Goal: Task Accomplishment & Management: Use online tool/utility

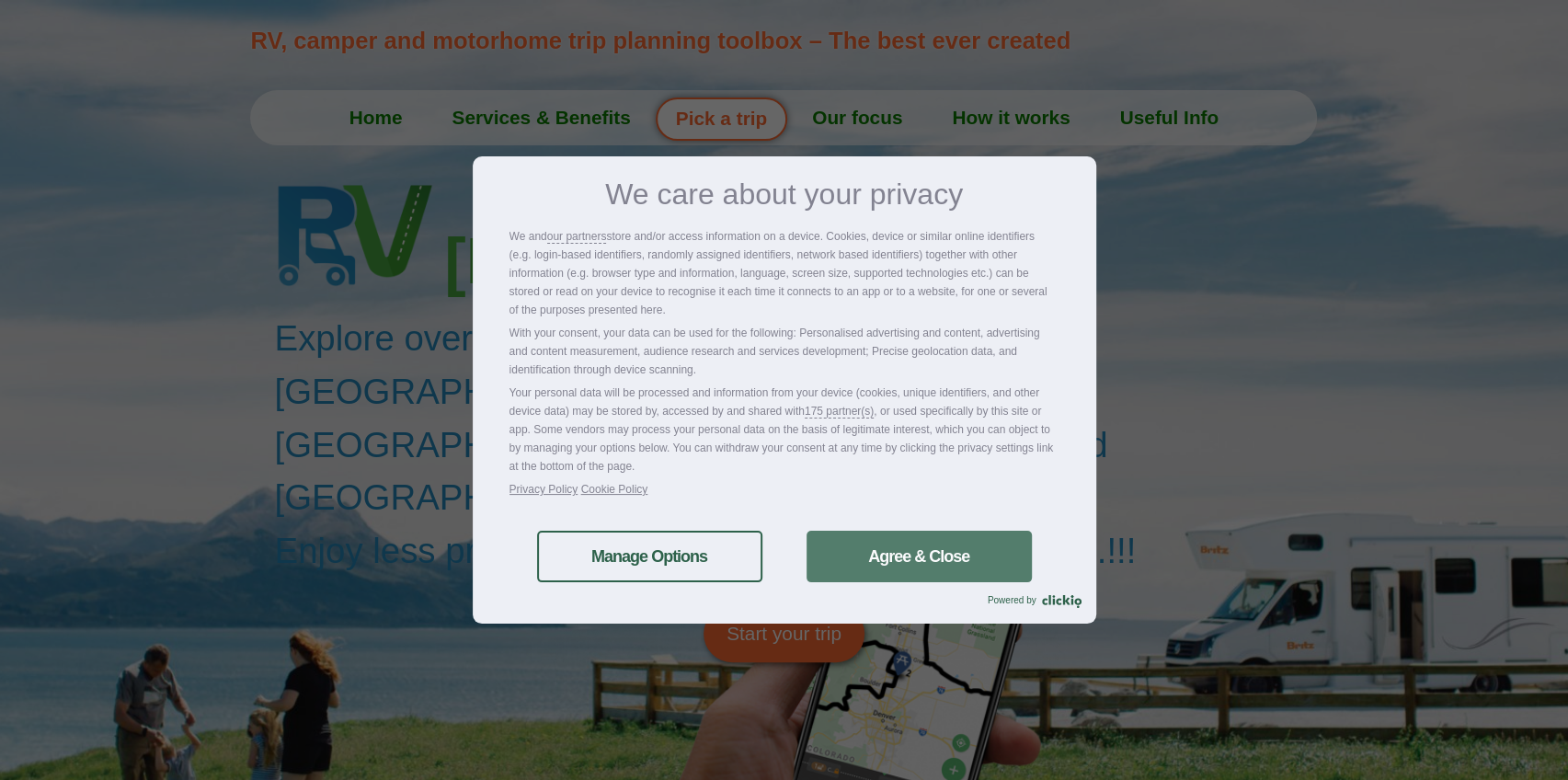
click at [933, 566] on link "Agree & Close" at bounding box center [919, 556] width 225 height 52
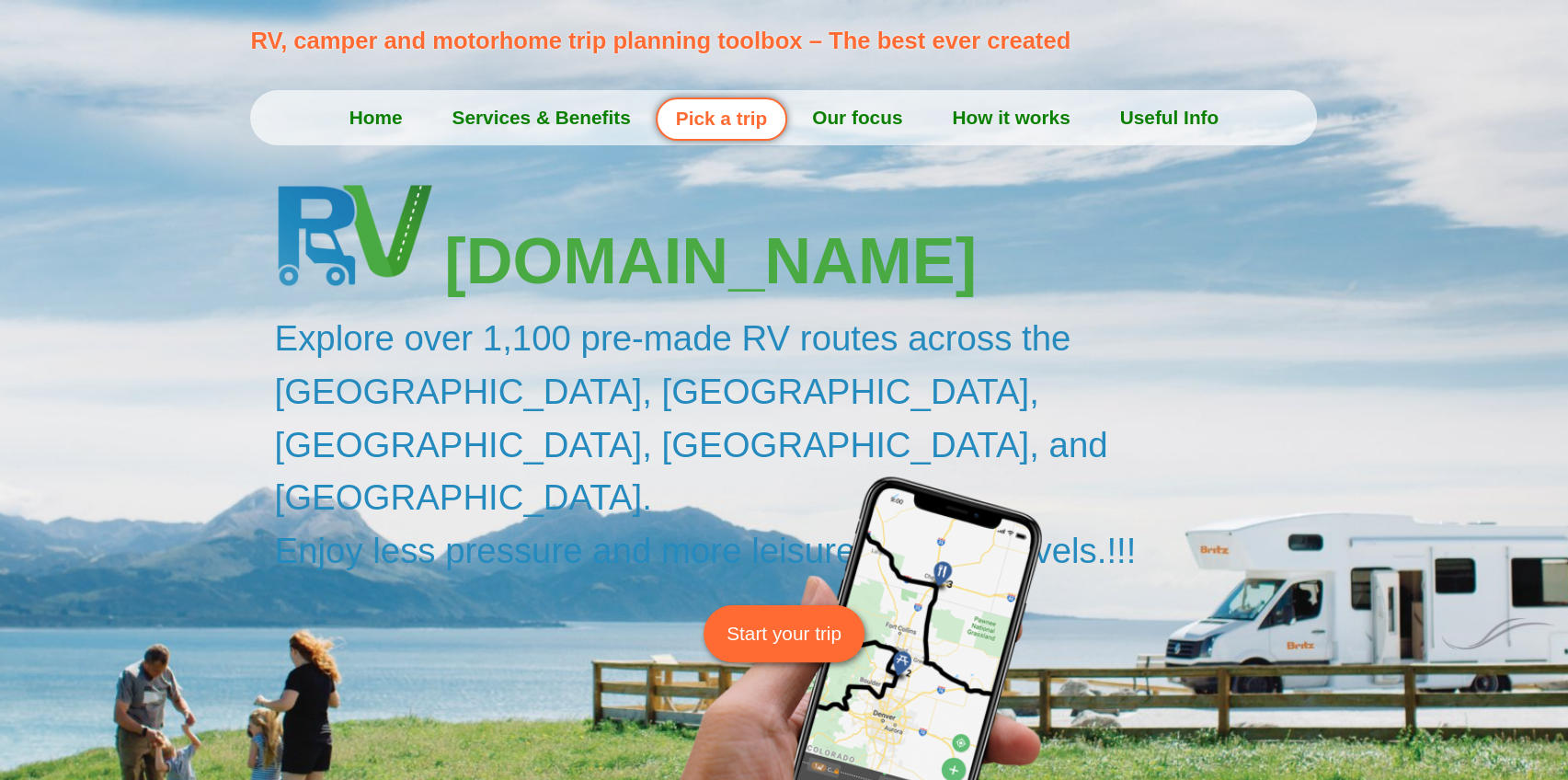
click at [763, 618] on span "Start your trip" at bounding box center [784, 632] width 115 height 29
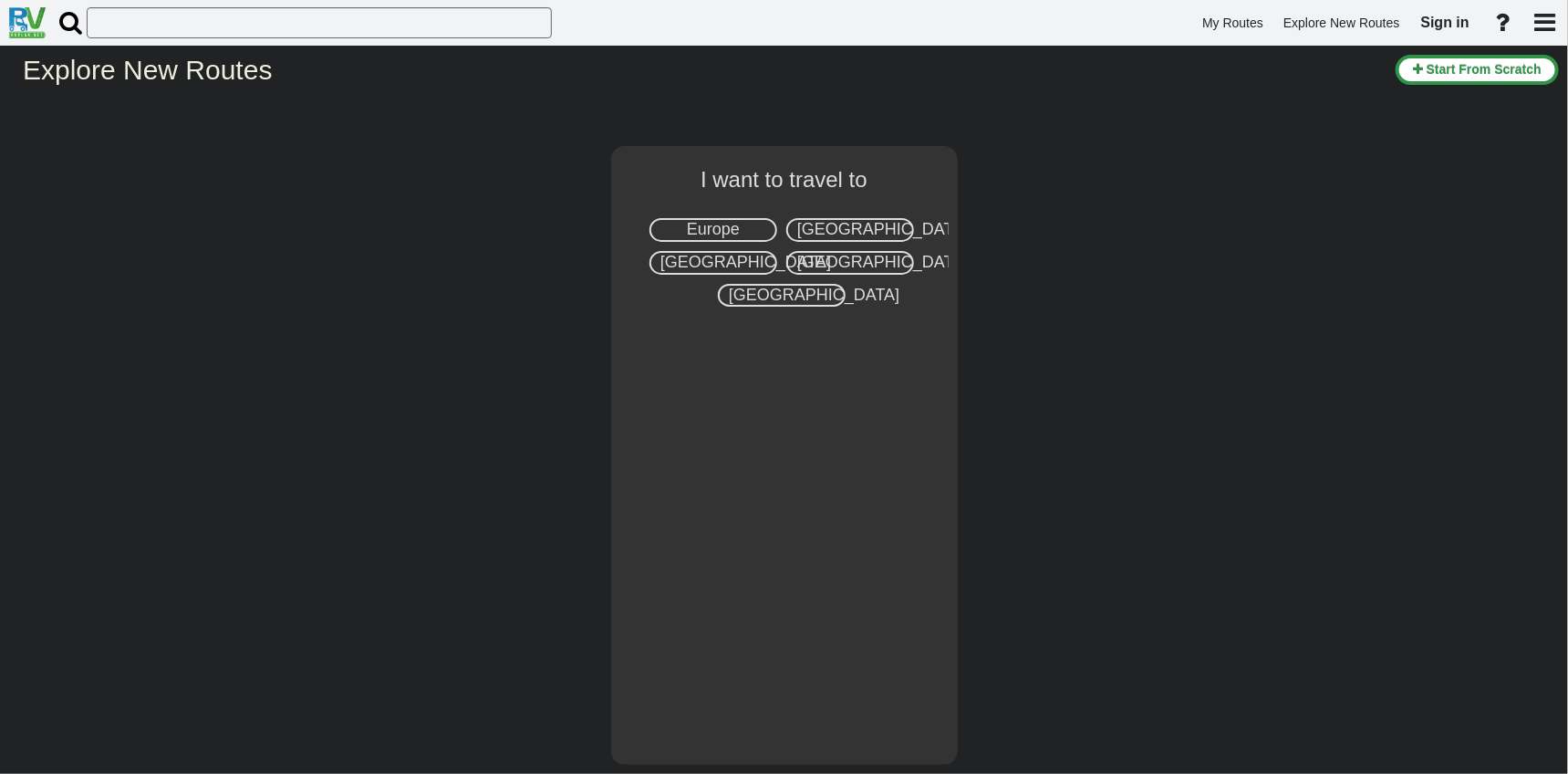
click at [707, 225] on span "Europe" at bounding box center [714, 229] width 53 height 19
select select "number:1"
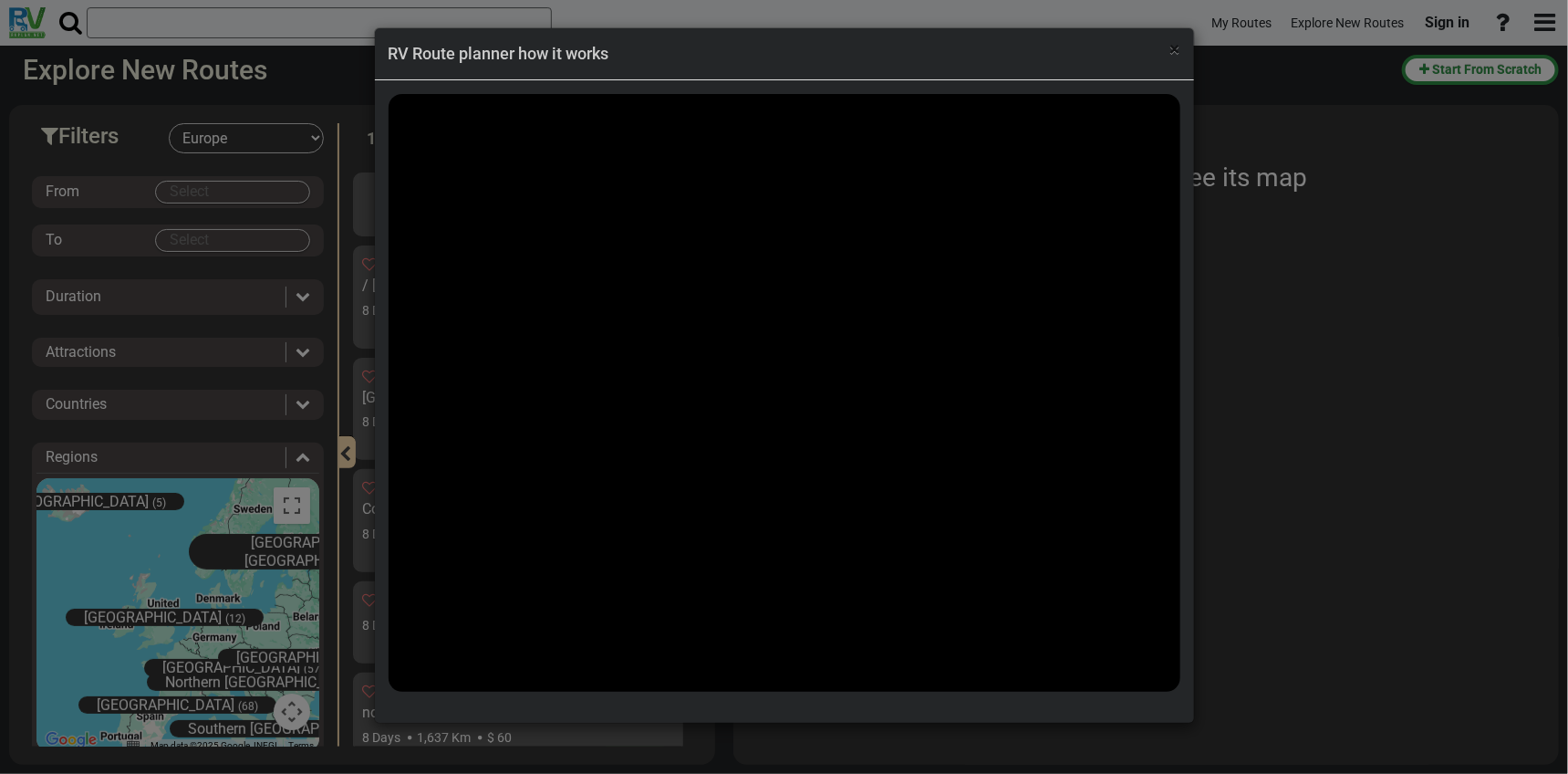
click at [1176, 52] on span "×" at bounding box center [1175, 49] width 10 height 22
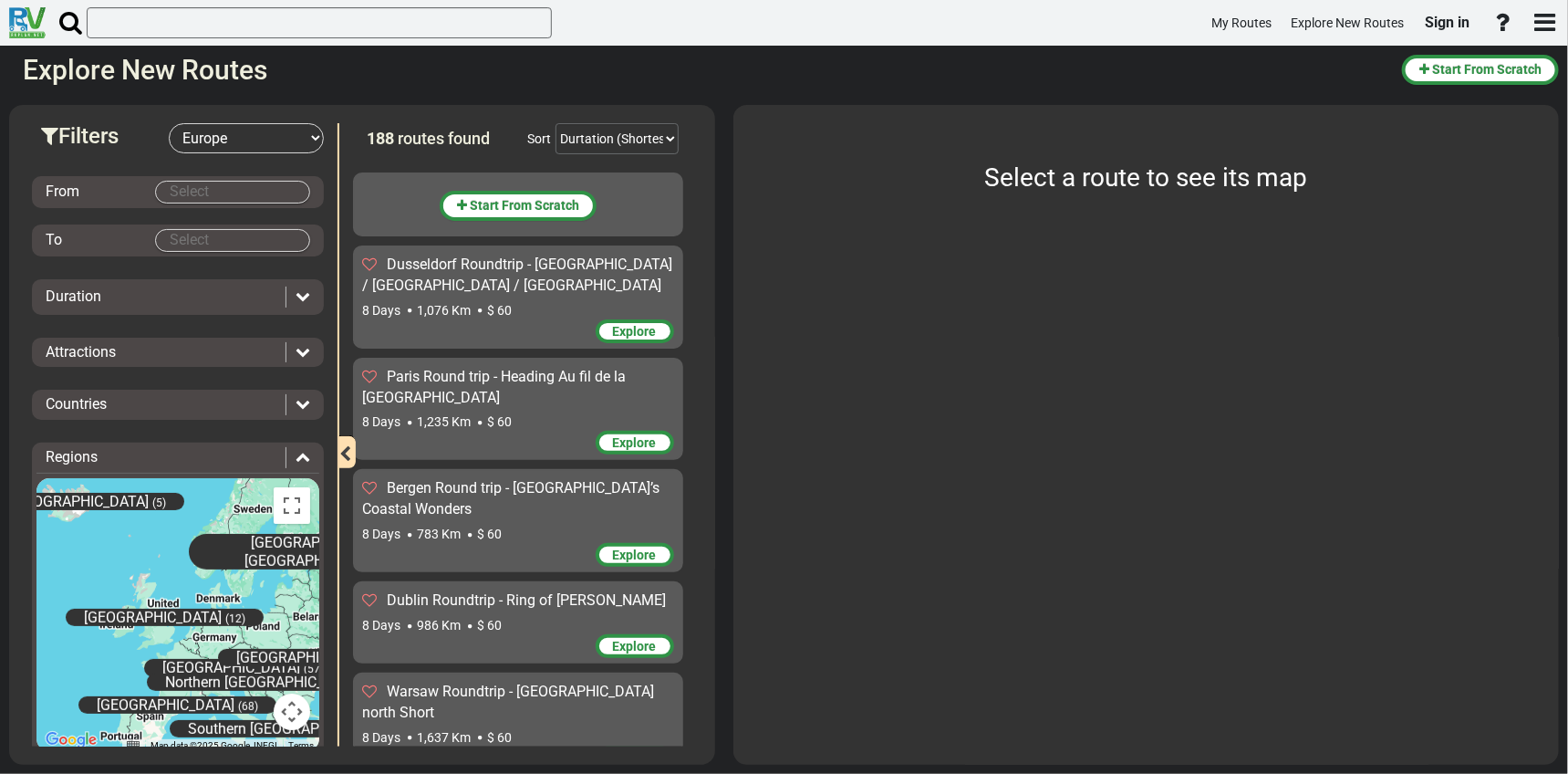
click at [133, 621] on span "[GEOGRAPHIC_DATA]" at bounding box center [152, 618] width 138 height 18
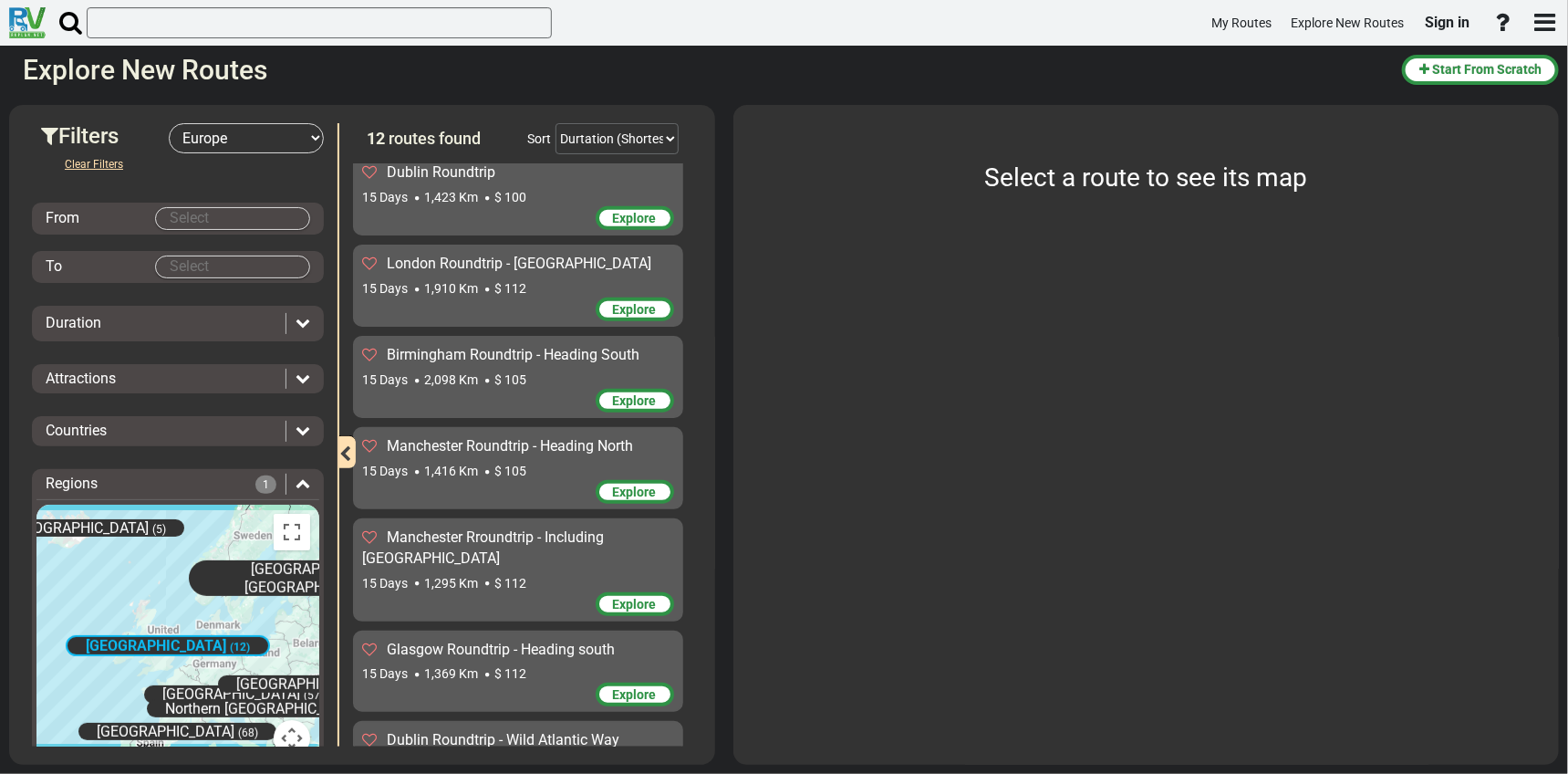
scroll to position [581, 0]
